Goal: Transaction & Acquisition: Obtain resource

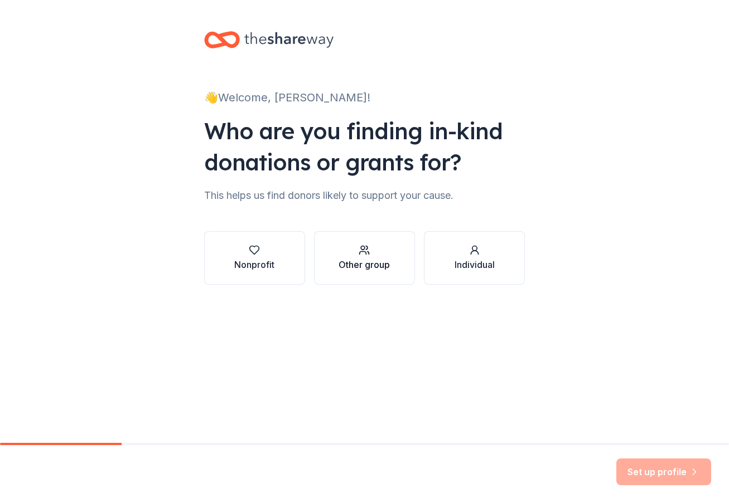
click at [392, 262] on button "Other group" at bounding box center [364, 258] width 101 height 54
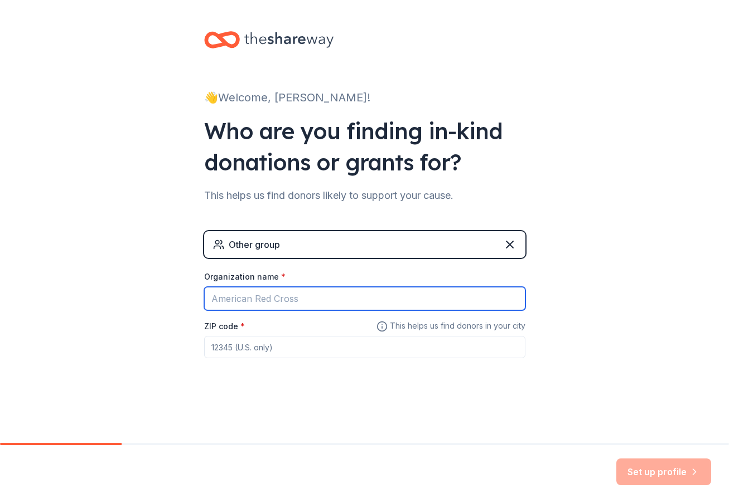
click at [388, 297] on input "Organization name *" at bounding box center [364, 298] width 321 height 23
type input "<"
type input "MelanInScience"
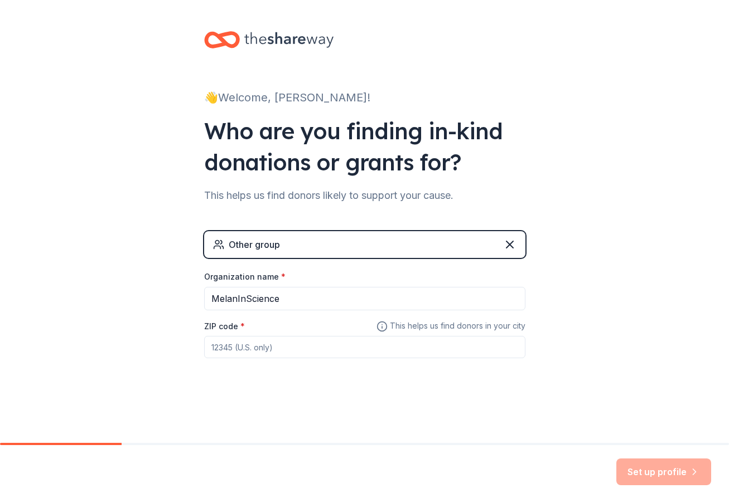
click at [259, 351] on input "ZIP code *" at bounding box center [364, 347] width 321 height 22
type input "94158"
click at [649, 472] on button "Set up profile" at bounding box center [663, 472] width 95 height 27
click at [294, 345] on input "94158" at bounding box center [364, 347] width 321 height 22
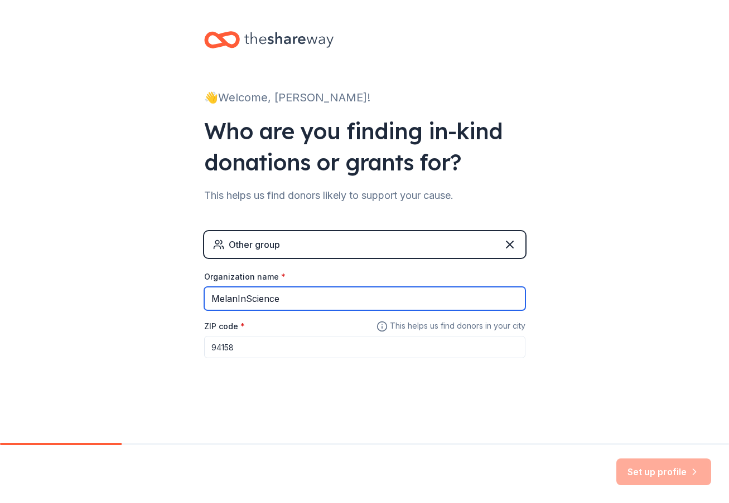
click at [323, 297] on input "MelanInScience" at bounding box center [364, 298] width 321 height 23
click at [450, 278] on div "Organization name *" at bounding box center [364, 280] width 321 height 16
click at [676, 464] on div "Set up profile" at bounding box center [663, 472] width 95 height 27
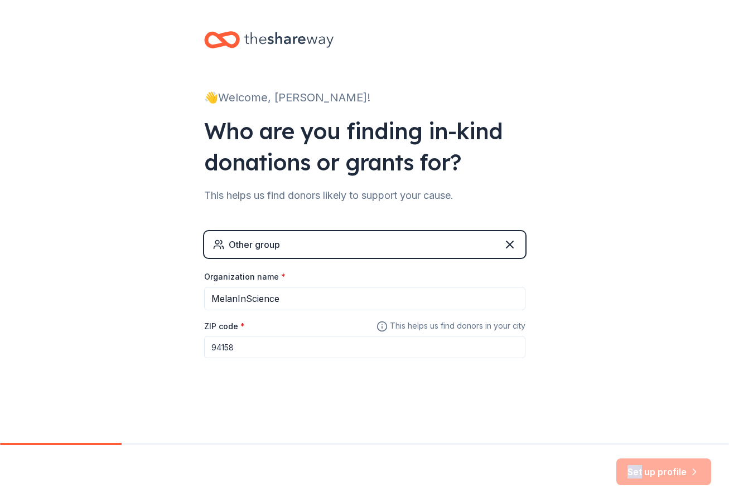
click at [676, 464] on div "Set up profile" at bounding box center [663, 472] width 95 height 27
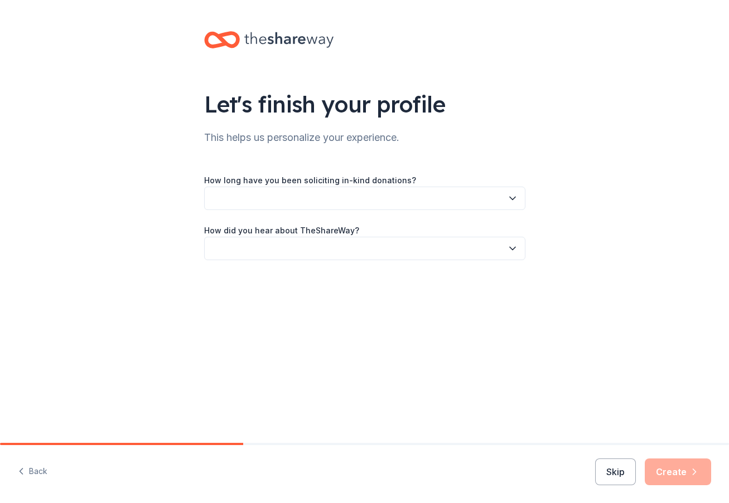
click at [384, 197] on button "button" at bounding box center [364, 198] width 321 height 23
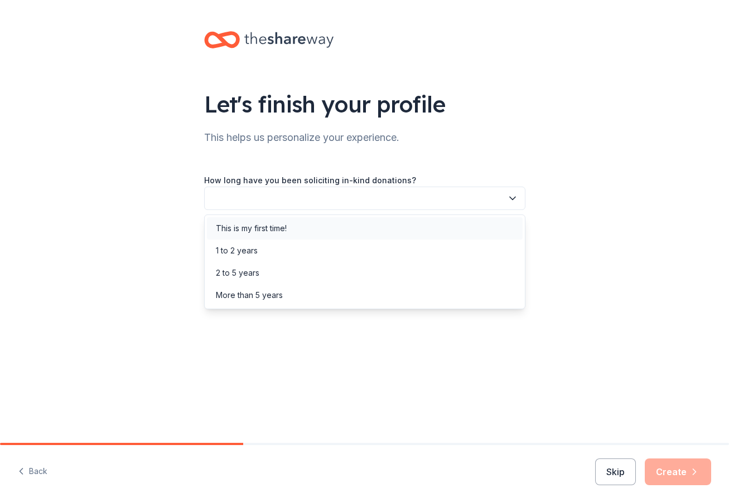
click at [370, 223] on div "This is my first time!" at bounding box center [365, 228] width 316 height 22
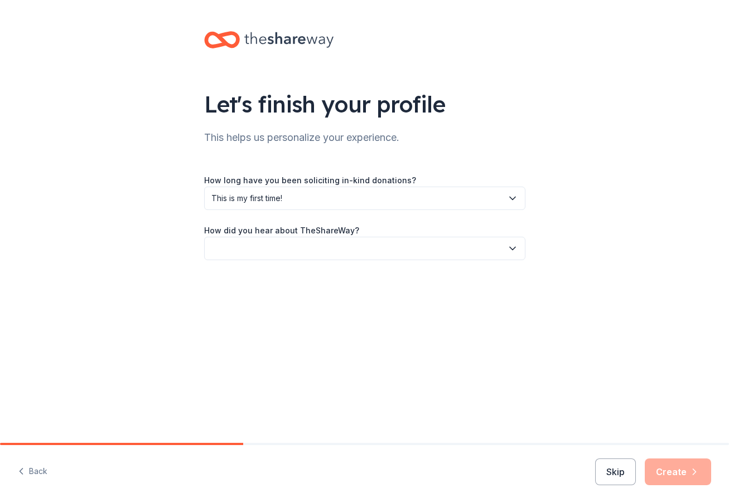
click at [352, 253] on button "button" at bounding box center [364, 248] width 321 height 23
click at [316, 368] on div "Other" at bounding box center [365, 368] width 316 height 22
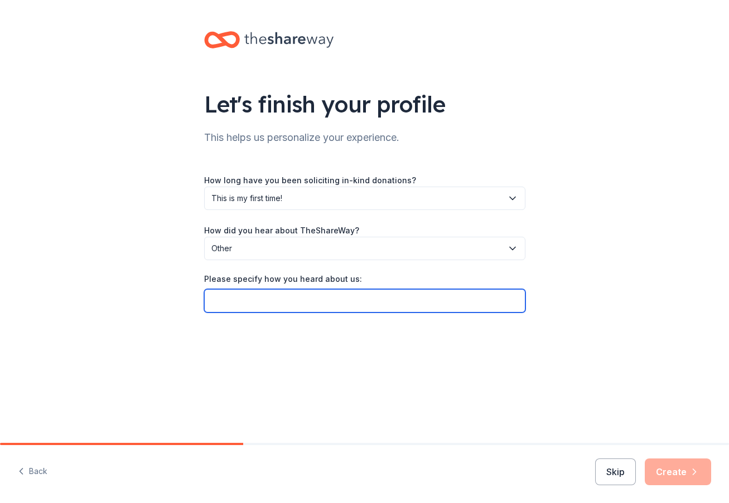
click at [321, 299] on input "Please specify how you heard about us:" at bounding box center [364, 300] width 321 height 23
type input "Fundraising Bootcamp"
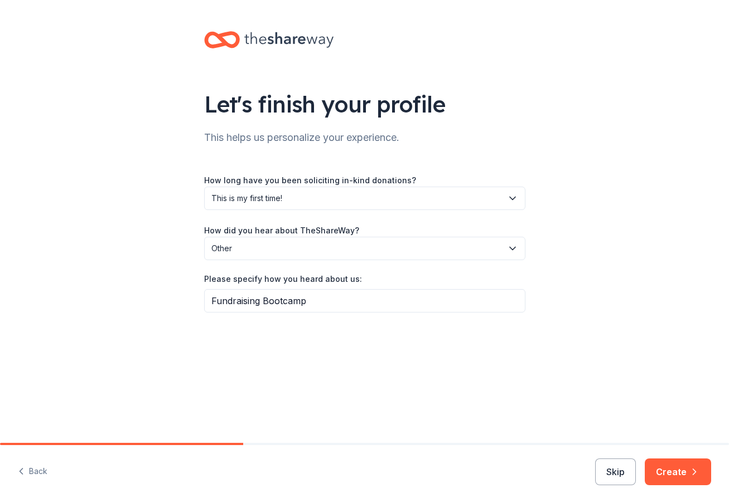
click at [678, 486] on div "Back Skip Create" at bounding box center [364, 474] width 729 height 58
click at [685, 470] on button "Create" at bounding box center [677, 472] width 66 height 27
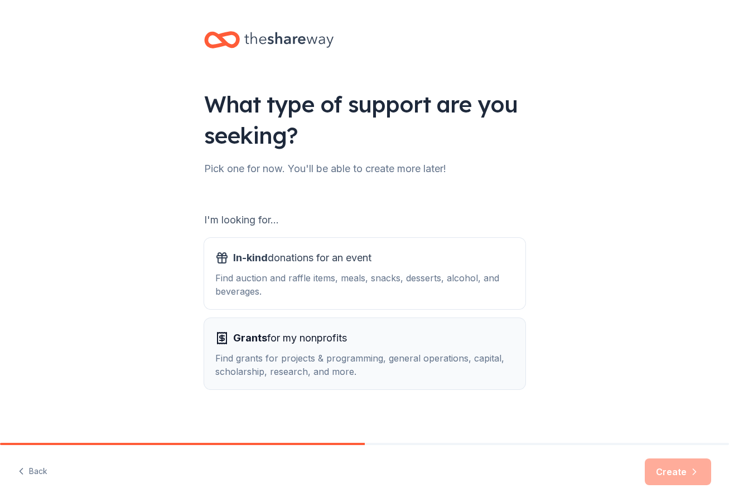
click at [459, 343] on div "Grants for my nonprofits" at bounding box center [364, 338] width 299 height 18
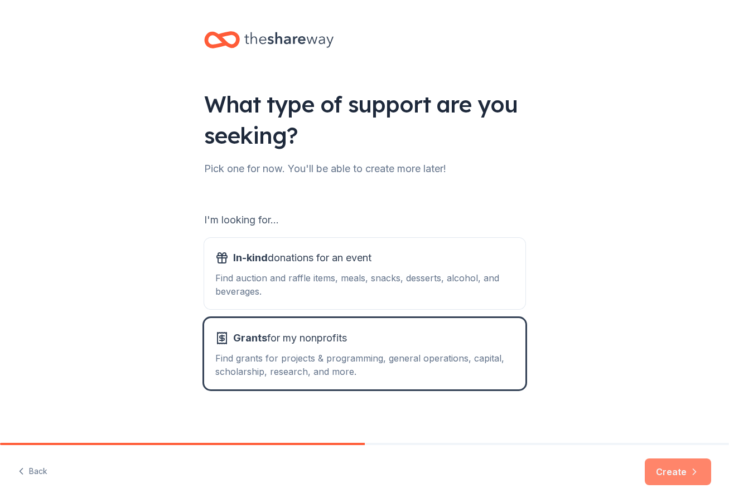
click at [680, 474] on button "Create" at bounding box center [677, 472] width 66 height 27
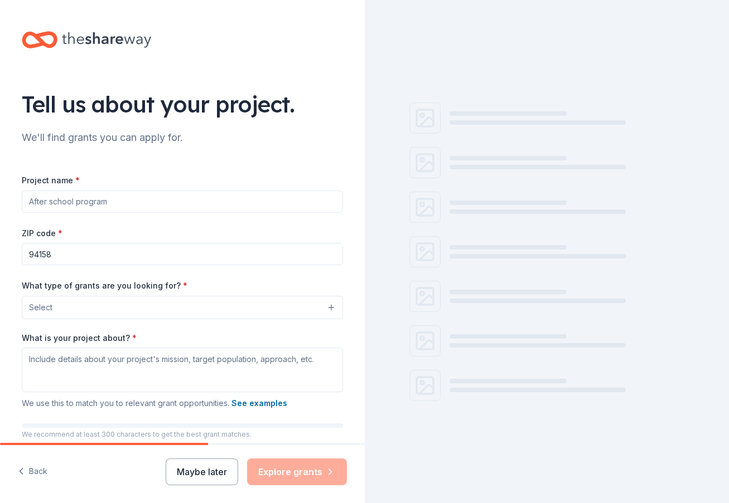
click at [212, 205] on input "Project name *" at bounding box center [182, 202] width 321 height 22
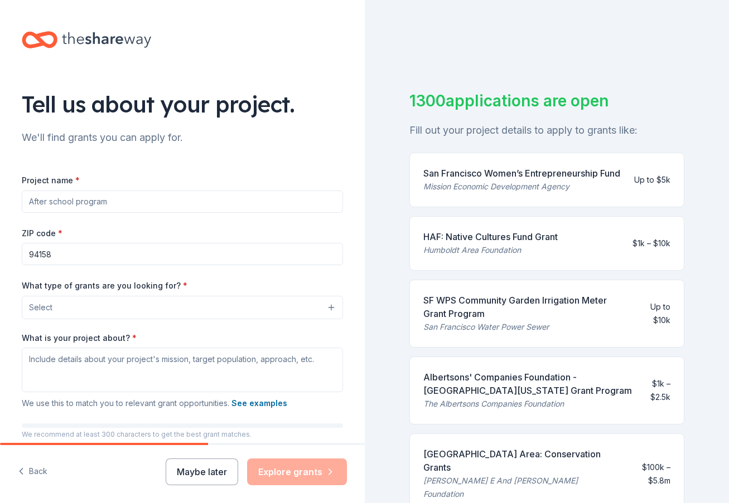
click at [178, 313] on button "Select" at bounding box center [182, 307] width 321 height 23
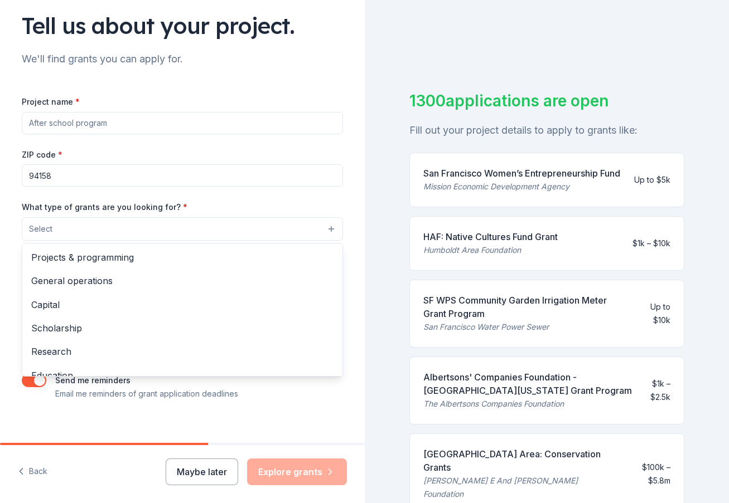
scroll to position [83, 0]
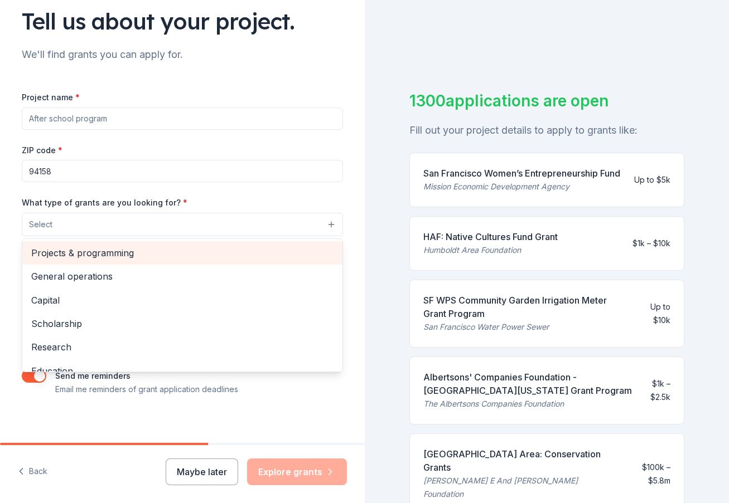
click at [186, 251] on span "Projects & programming" at bounding box center [182, 253] width 302 height 14
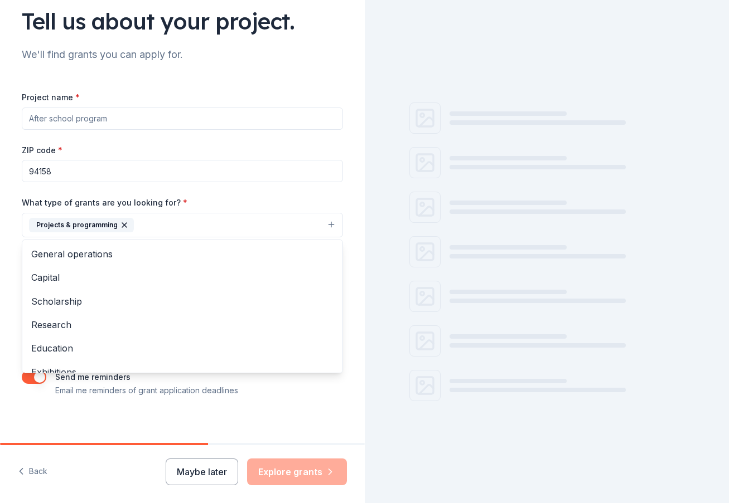
click at [128, 123] on div "Project name * ZIP code * 94158 What type of grants are you looking for? * Proj…" at bounding box center [182, 243] width 321 height 307
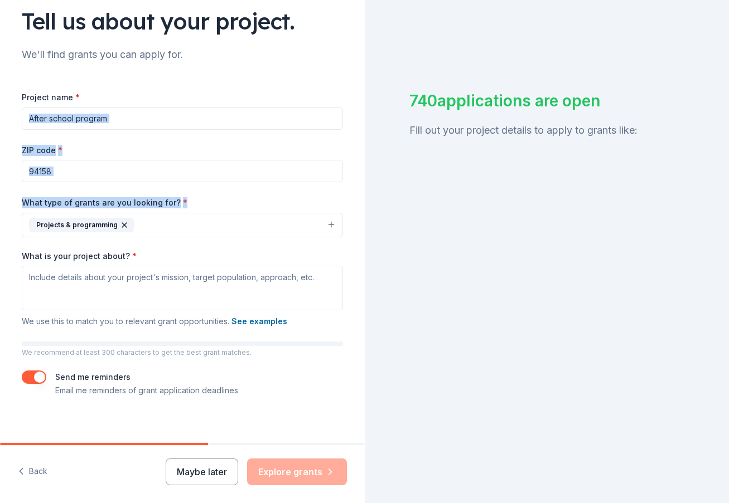
click at [124, 119] on input "Project name *" at bounding box center [182, 119] width 321 height 22
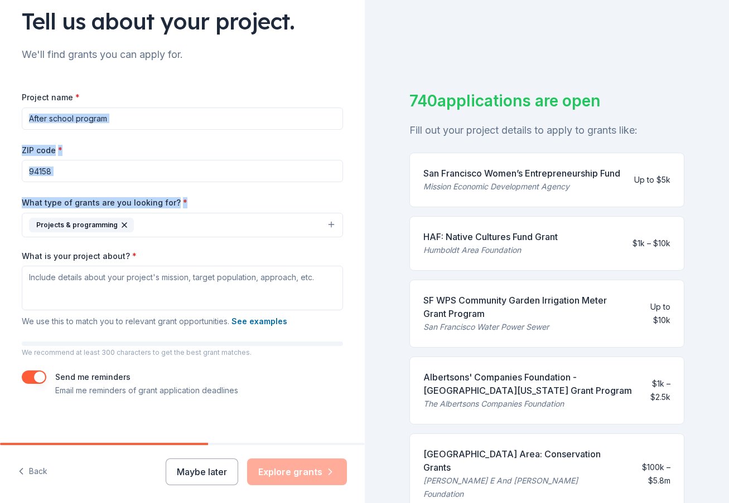
click at [124, 119] on input "Project name *" at bounding box center [182, 119] width 321 height 22
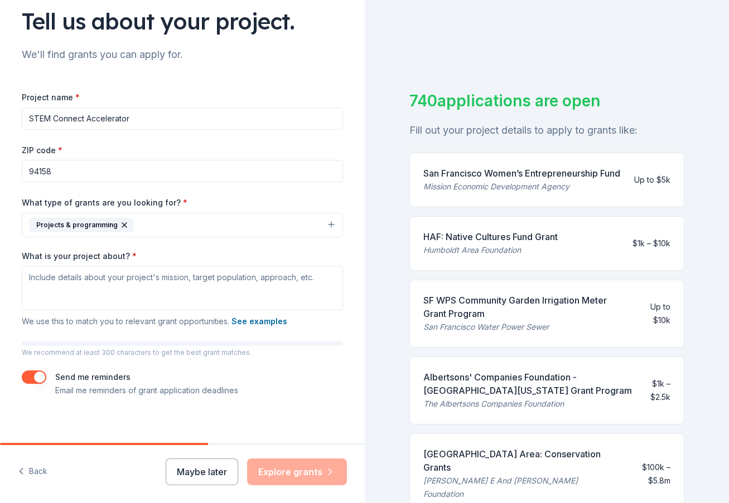
type input "STEM Connect Accelerator"
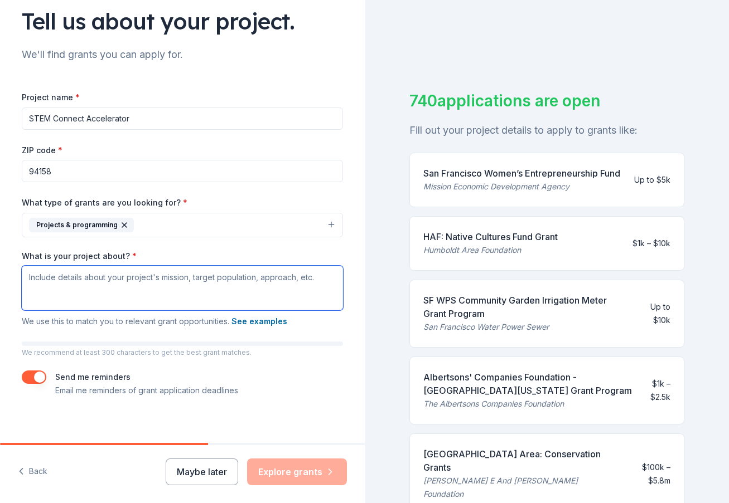
click at [124, 283] on textarea "What is your project about? *" at bounding box center [182, 288] width 321 height 45
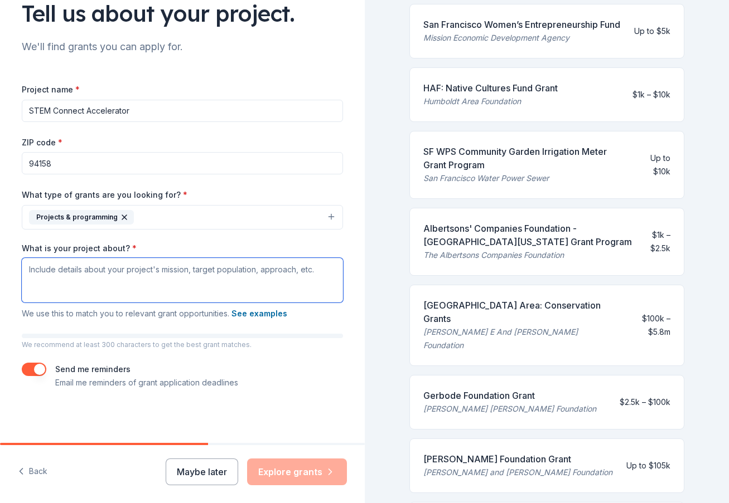
scroll to position [13, 0]
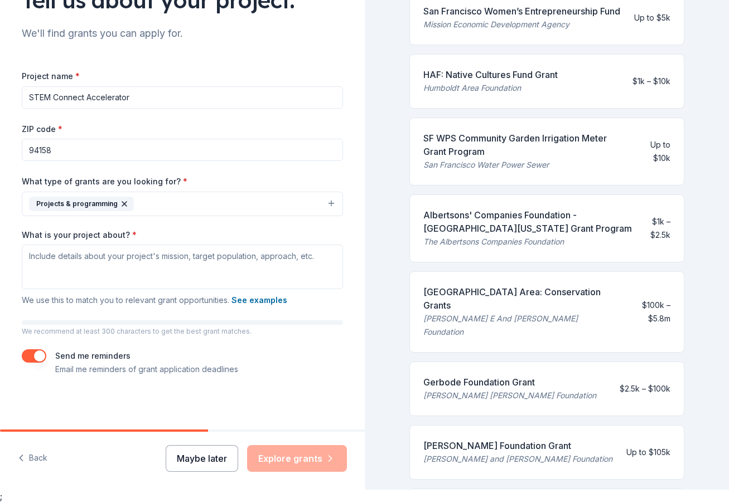
click at [198, 455] on button "Maybe later" at bounding box center [202, 458] width 72 height 27
click at [202, 459] on button "Maybe later" at bounding box center [202, 458] width 72 height 27
click at [216, 405] on div "Tell us about your project. We'll find grants you can apply for. Project name *…" at bounding box center [182, 163] width 357 height 534
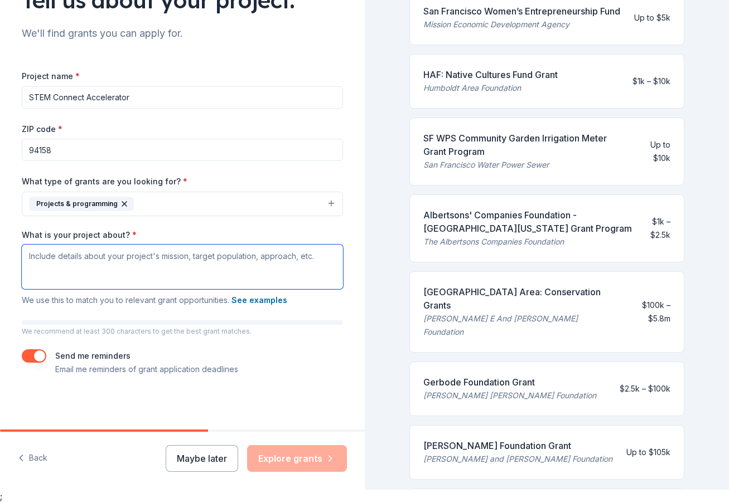
click at [192, 262] on textarea "What is your project about? *" at bounding box center [182, 267] width 321 height 45
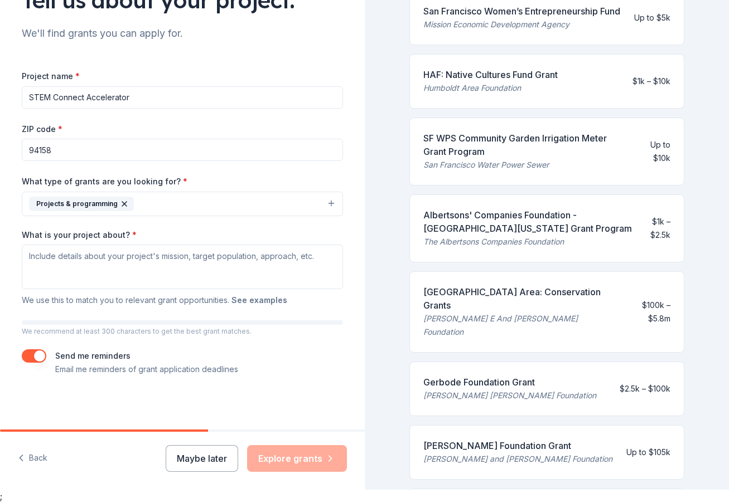
click at [265, 299] on button "See examples" at bounding box center [259, 300] width 56 height 13
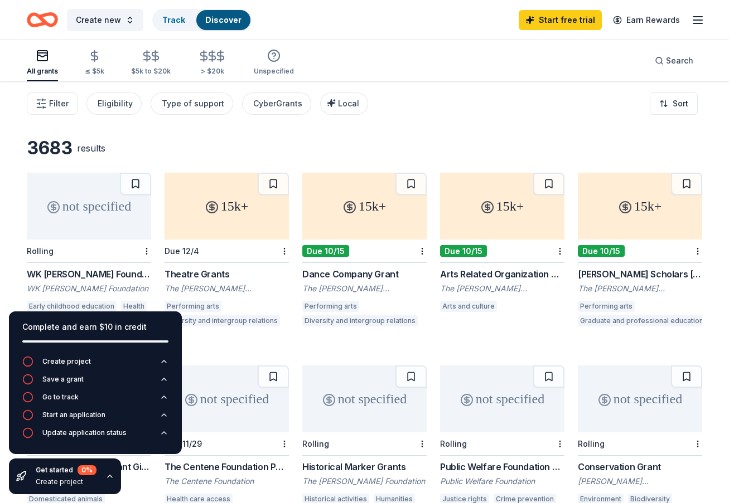
click at [389, 45] on div "All grants ≤ $5k $5k to $20k > $20k Unspecified Search" at bounding box center [364, 60] width 675 height 41
click at [28, 362] on icon "button" at bounding box center [27, 361] width 11 height 11
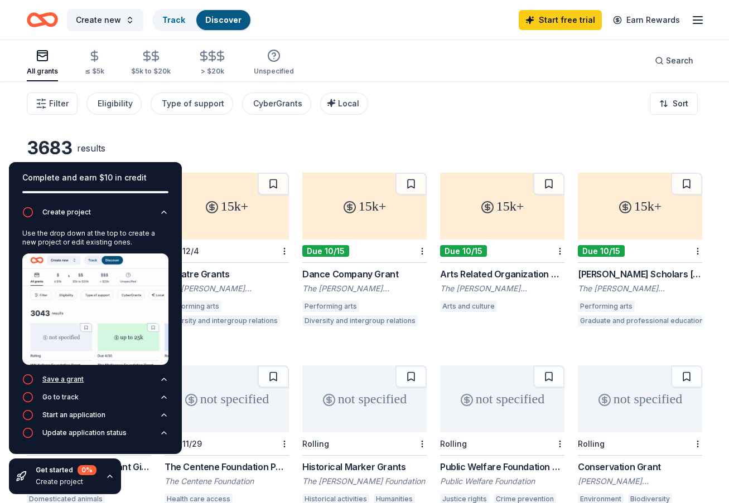
click at [27, 377] on icon "button" at bounding box center [27, 379] width 11 height 11
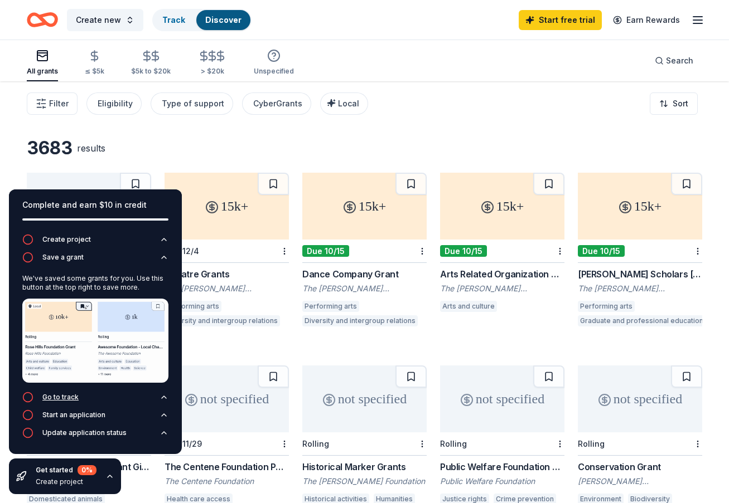
click at [27, 396] on icon "button" at bounding box center [27, 397] width 11 height 11
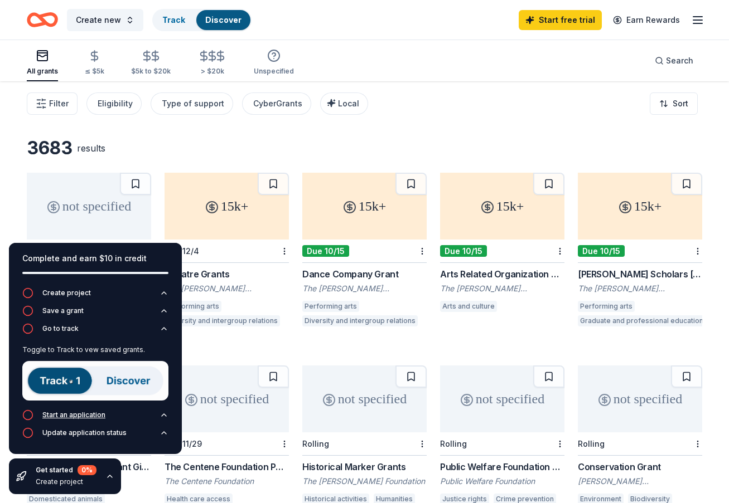
click at [27, 414] on icon "button" at bounding box center [27, 415] width 11 height 11
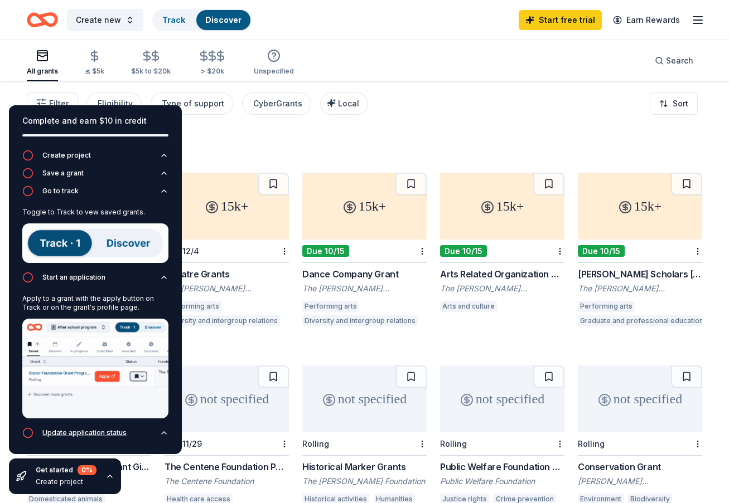
click at [27, 434] on icon "button" at bounding box center [27, 433] width 11 height 11
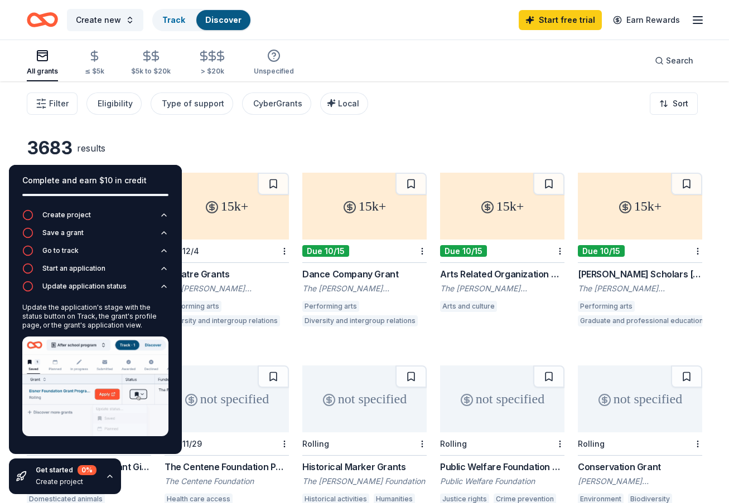
click at [166, 147] on div "3683 results" at bounding box center [364, 148] width 675 height 22
click at [176, 137] on div "3683 results not specified Rolling WK [PERSON_NAME] Foundation [PERSON_NAME] [P…" at bounding box center [364, 351] width 729 height 540
click at [110, 484] on div "Get started 0 % Create project" at bounding box center [65, 477] width 112 height 36
click at [110, 471] on div "Get started 0 % Create project" at bounding box center [65, 477] width 112 height 36
click at [110, 479] on icon "button" at bounding box center [109, 476] width 9 height 9
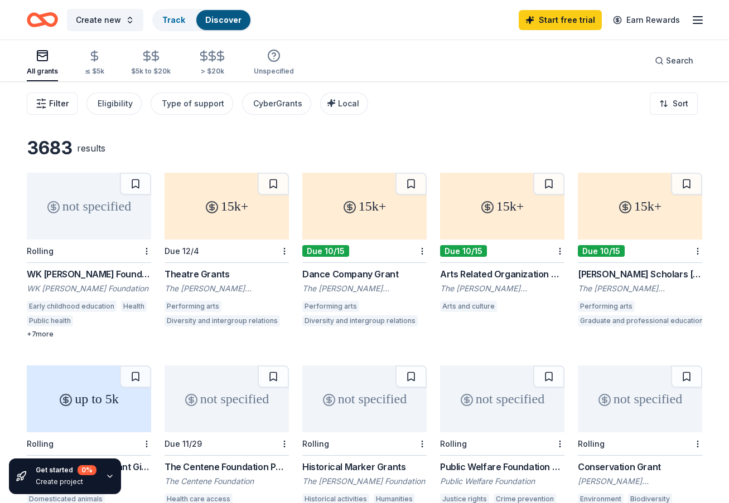
click at [64, 104] on span "Filter" at bounding box center [59, 103] width 20 height 13
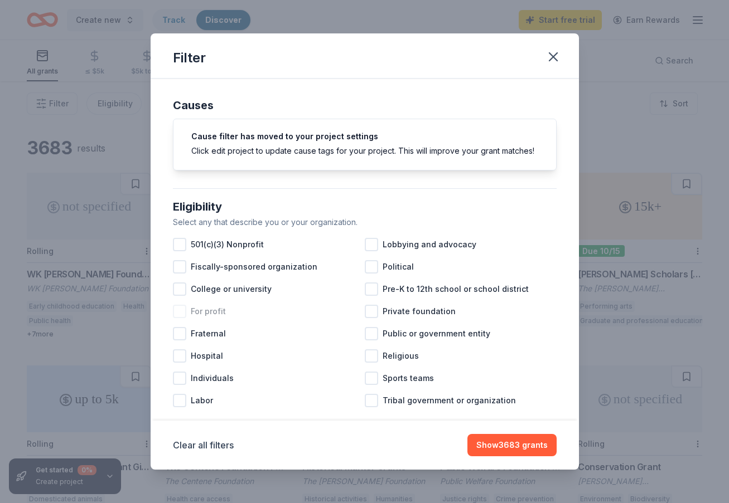
click at [180, 309] on div at bounding box center [179, 311] width 13 height 13
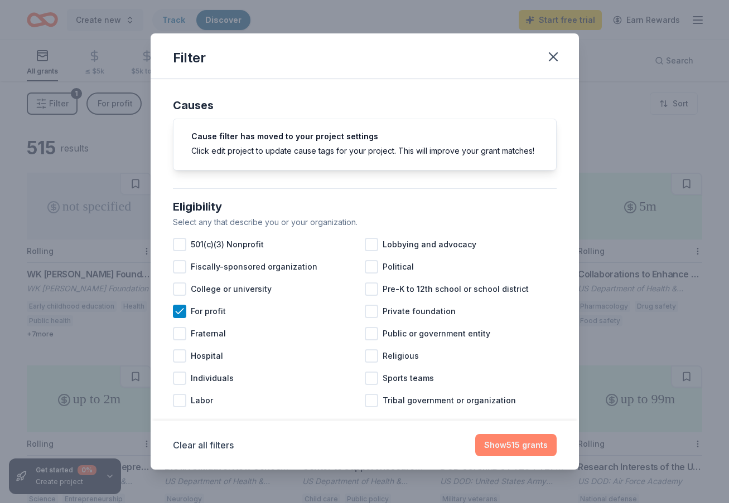
click at [507, 449] on button "Show 515 grants" at bounding box center [515, 445] width 81 height 22
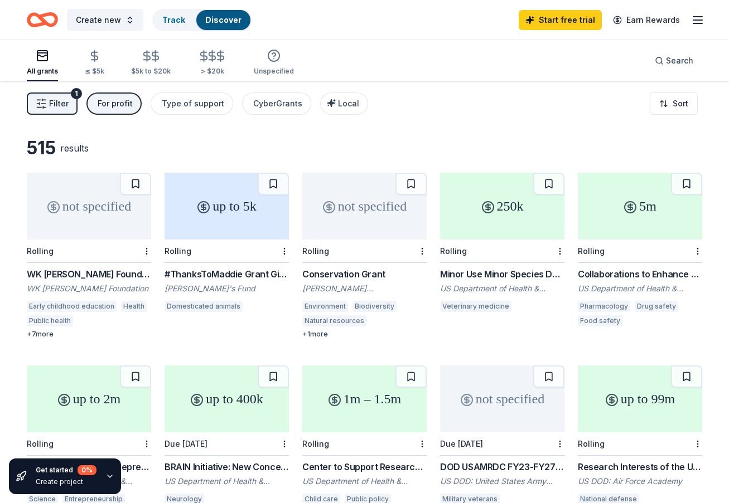
click at [64, 103] on span "Filter" at bounding box center [59, 103] width 20 height 13
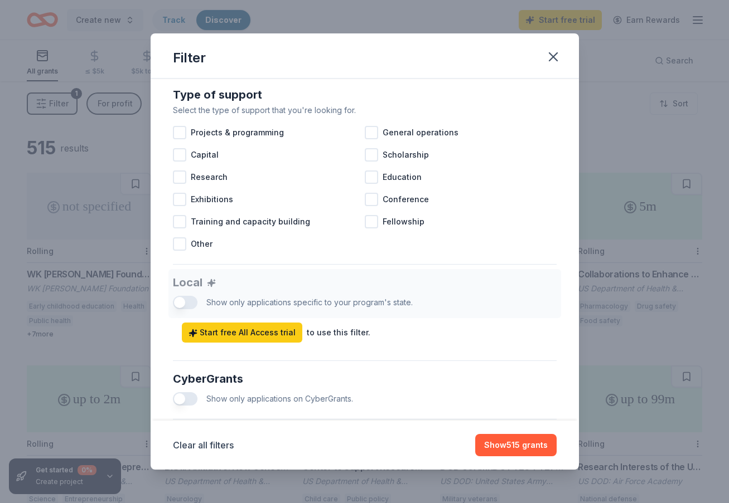
scroll to position [592, 0]
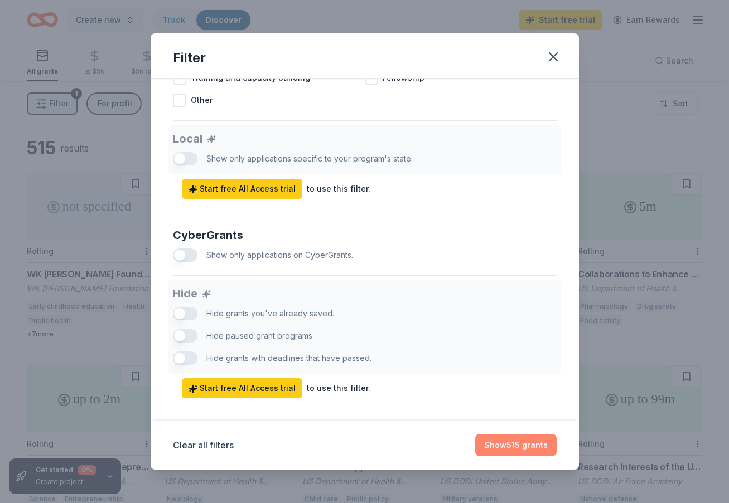
click at [506, 445] on button "Show 515 grants" at bounding box center [515, 445] width 81 height 22
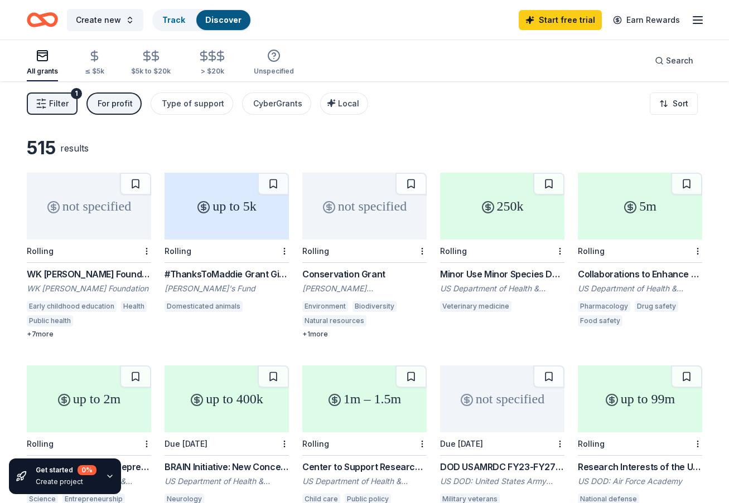
click at [22, 278] on div "515 results not specified Rolling WK [PERSON_NAME] Foundation [PERSON_NAME] [PE…" at bounding box center [364, 351] width 729 height 540
click at [113, 220] on div "not specified" at bounding box center [89, 206] width 124 height 67
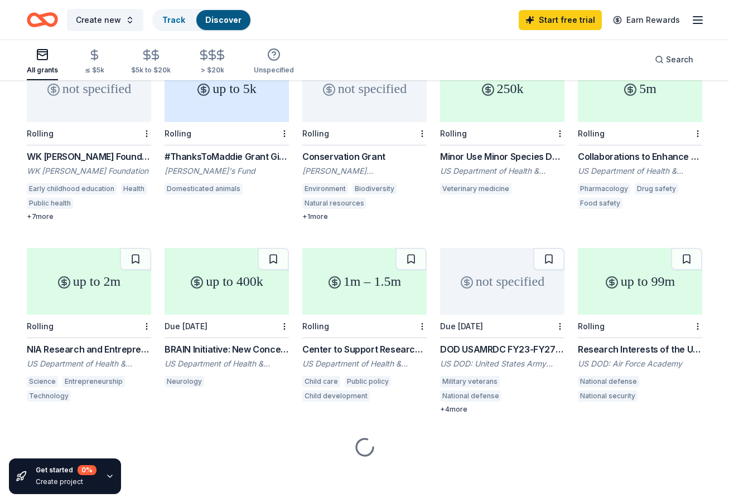
click at [668, 153] on div "Collaborations to Enhance Drug Development and Regulatory Science - FORECAST" at bounding box center [640, 156] width 124 height 13
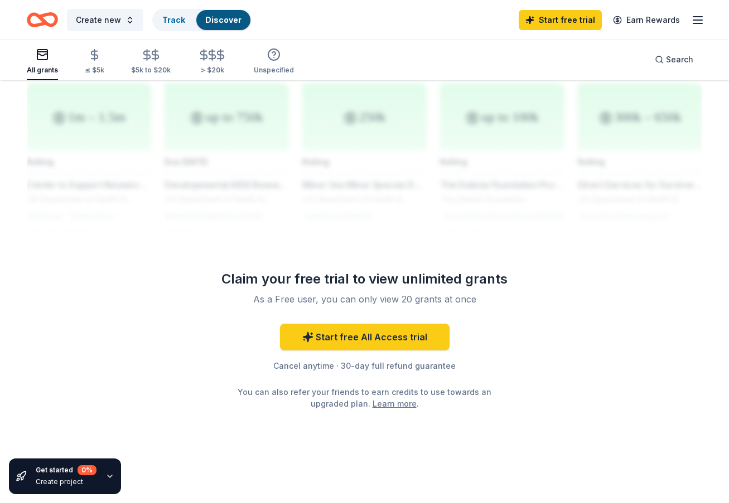
scroll to position [633, 0]
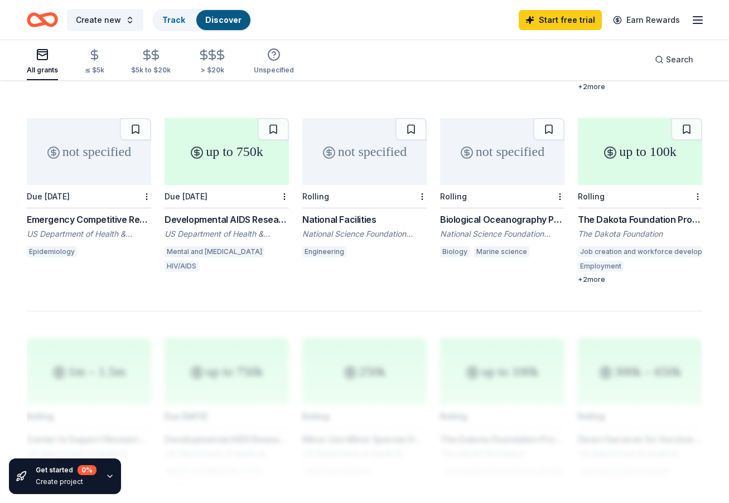
click at [605, 211] on div "up to 100k Rolling The Dakota Foundation Program-Related Investments and Grants…" at bounding box center [640, 201] width 124 height 166
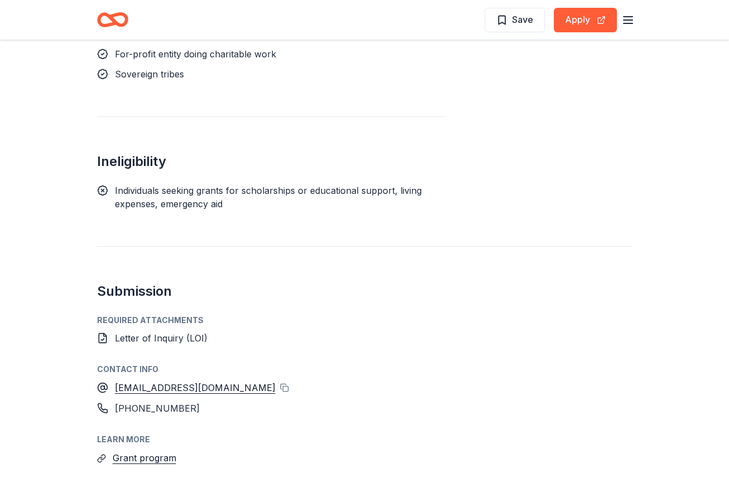
scroll to position [1342, 0]
click at [193, 332] on span "Letter of Inquiry (LOI)" at bounding box center [161, 337] width 93 height 11
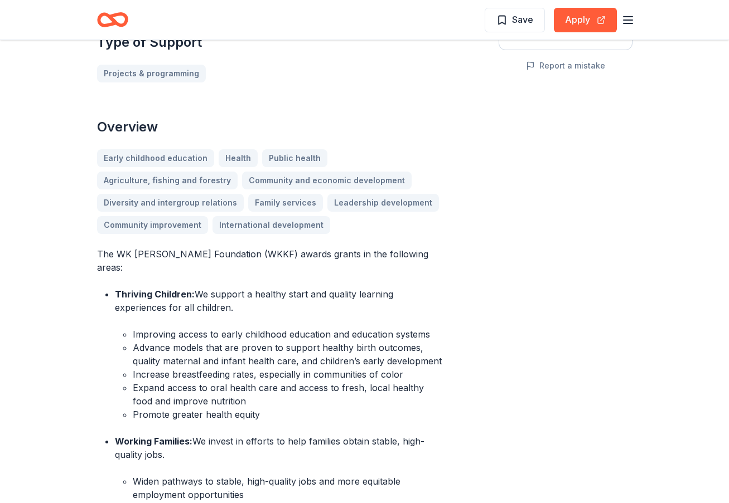
scroll to position [0, 0]
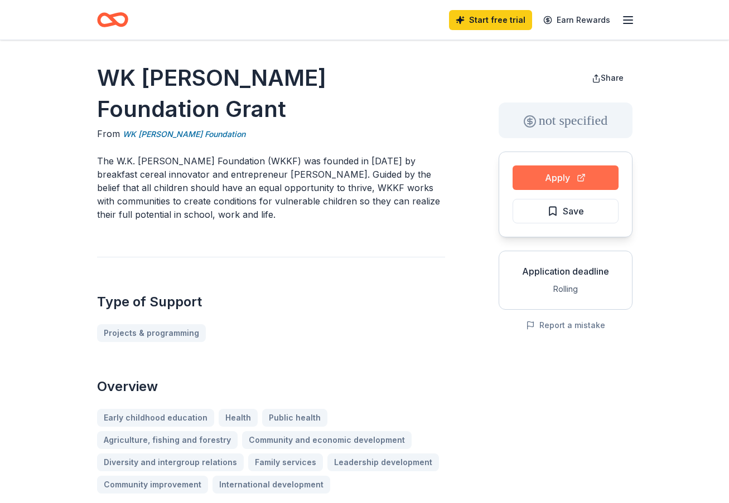
click at [541, 182] on button "Apply" at bounding box center [565, 178] width 106 height 25
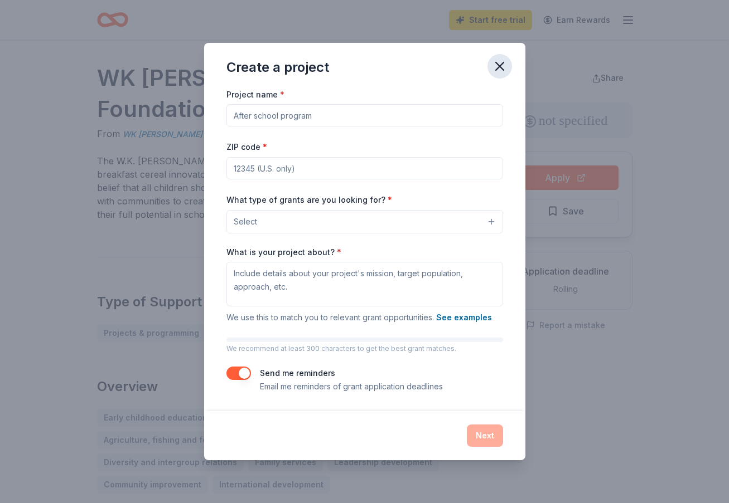
click at [502, 68] on icon "button" at bounding box center [500, 67] width 16 height 16
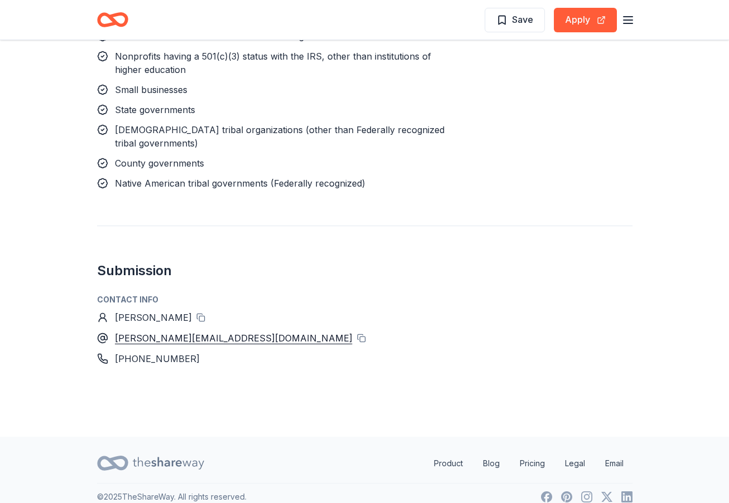
scroll to position [980, 0]
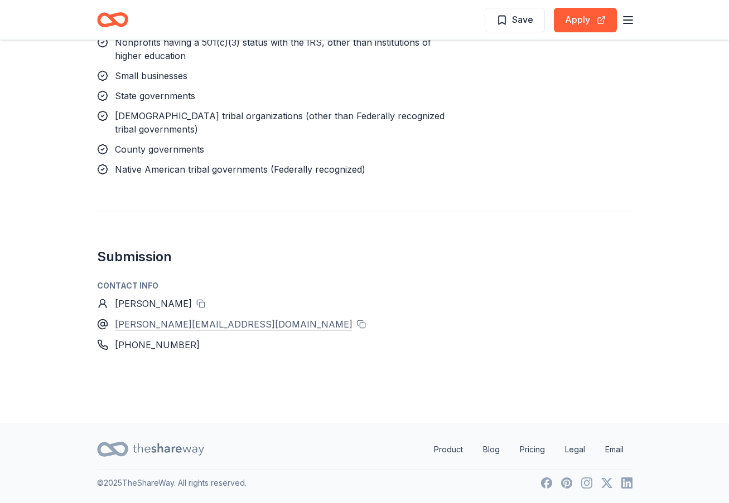
click at [202, 323] on div "terrin.brown@fda.hhs.gov" at bounding box center [233, 324] width 237 height 14
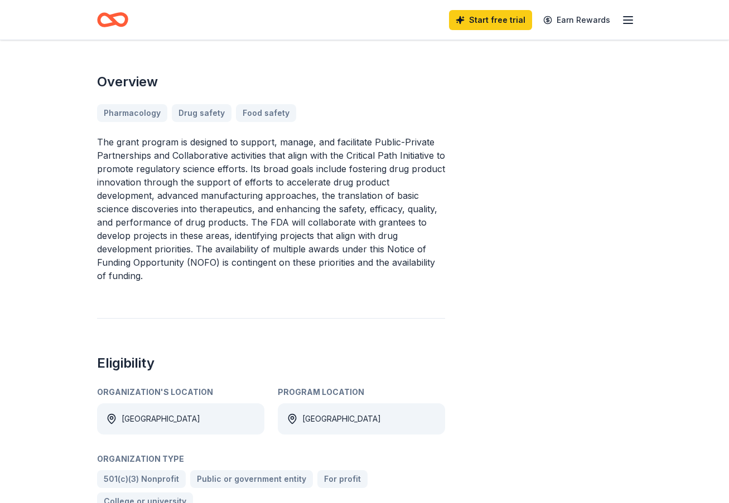
scroll to position [0, 0]
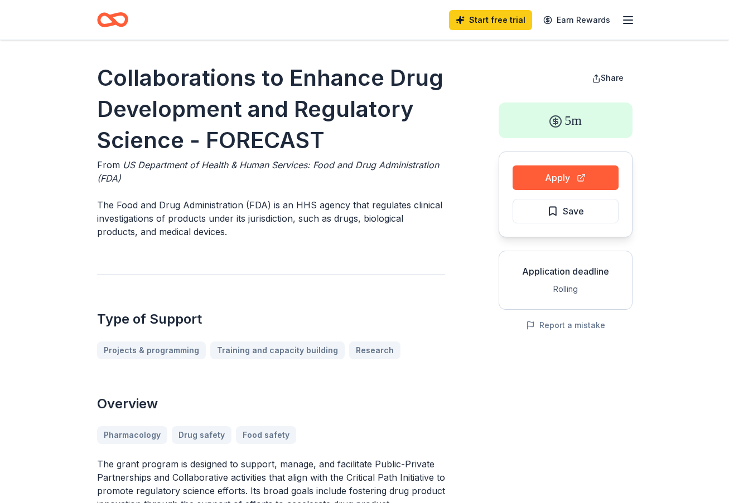
click at [204, 77] on h1 "Collaborations to Enhance Drug Development and Regulatory Science - FORECAST" at bounding box center [271, 109] width 348 height 94
drag, startPoint x: 315, startPoint y: 141, endPoint x: 122, endPoint y: 86, distance: 201.2
click at [122, 86] on h1 "Collaborations to Enhance Drug Development and Regulatory Science - FORECAST" at bounding box center [271, 109] width 348 height 94
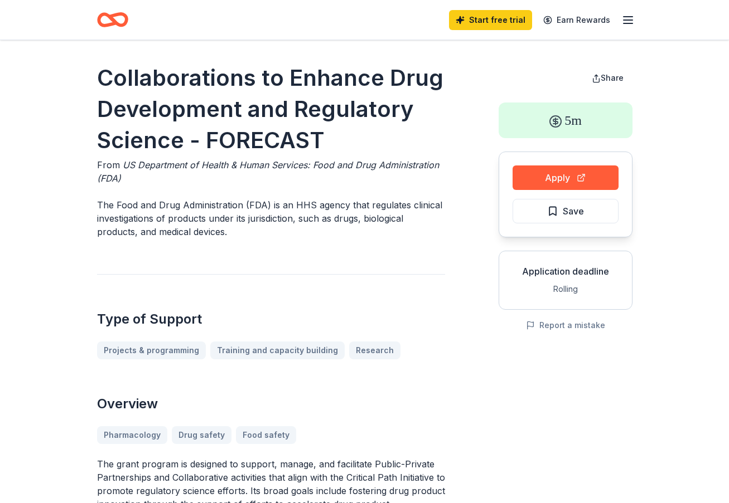
drag, startPoint x: 94, startPoint y: 66, endPoint x: 302, endPoint y: 134, distance: 218.8
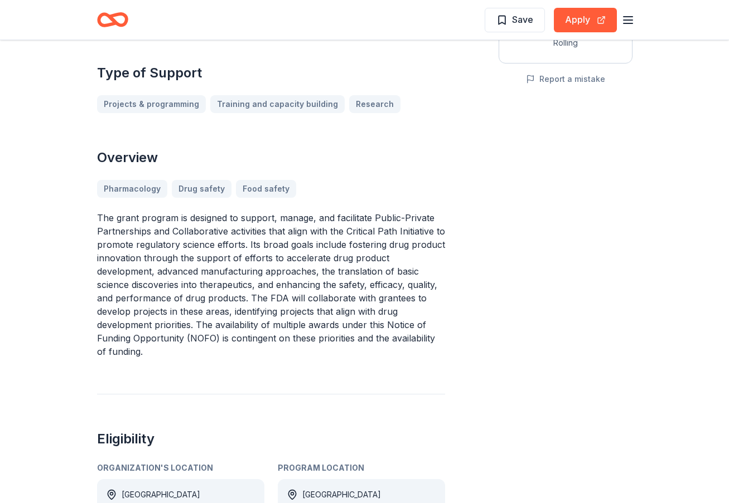
scroll to position [248, 0]
drag, startPoint x: 216, startPoint y: 220, endPoint x: 297, endPoint y: 232, distance: 81.1
click at [299, 231] on p "The grant program is designed to support, manage, and facilitate Public-Private…" at bounding box center [271, 283] width 348 height 147
click at [293, 232] on p "The grant program is designed to support, manage, and facilitate Public-Private…" at bounding box center [271, 283] width 348 height 147
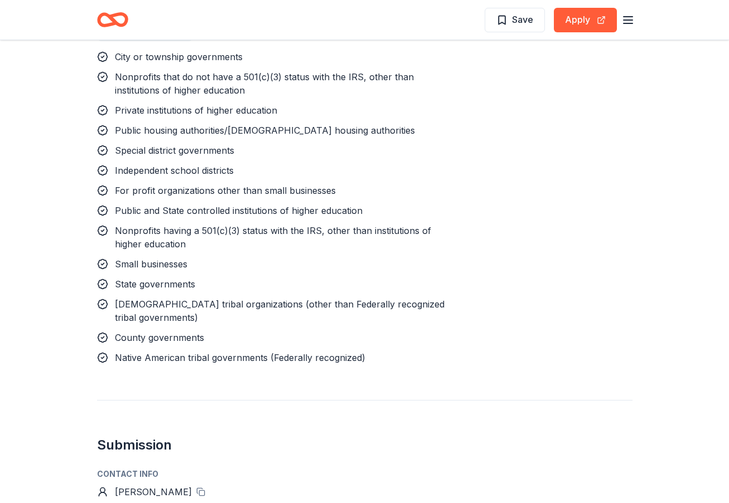
scroll to position [798, 0]
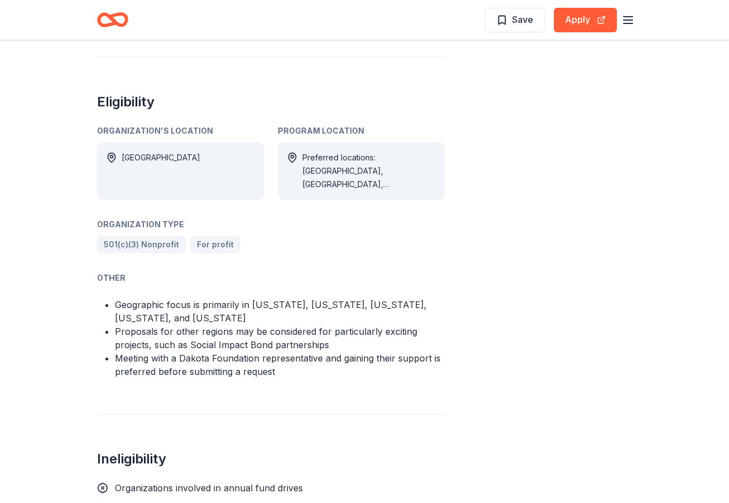
scroll to position [619, 0]
